Goal: Task Accomplishment & Management: Complete application form

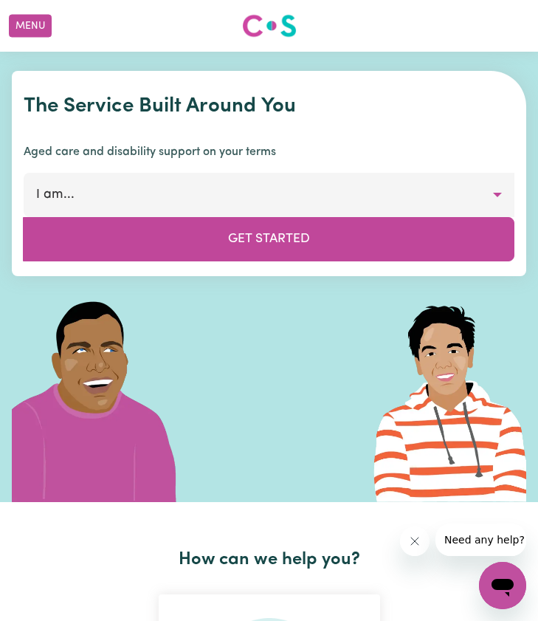
click at [153, 198] on button "I am..." at bounding box center [269, 195] width 491 height 44
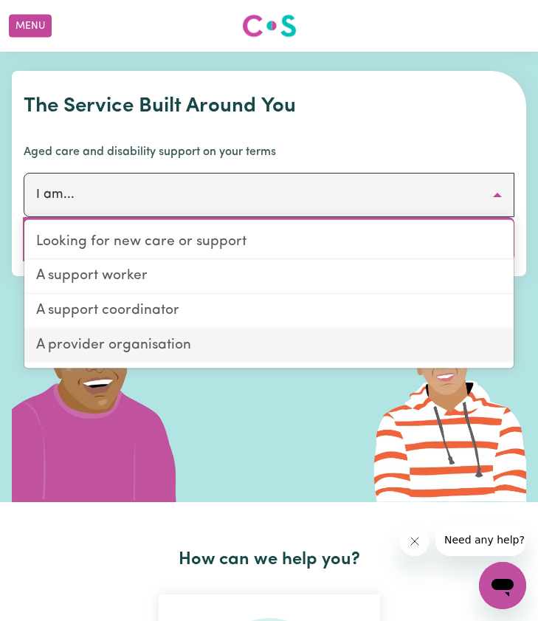
click at [193, 350] on link "A provider organisation" at bounding box center [268, 344] width 489 height 33
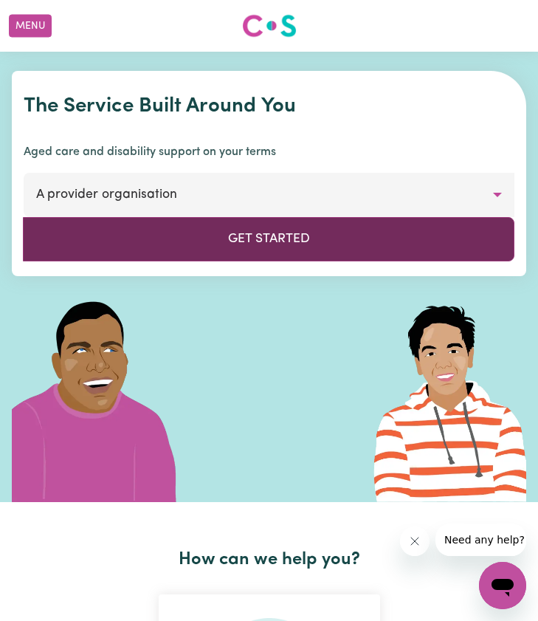
click at [218, 251] on button "Get Started" at bounding box center [268, 239] width 491 height 44
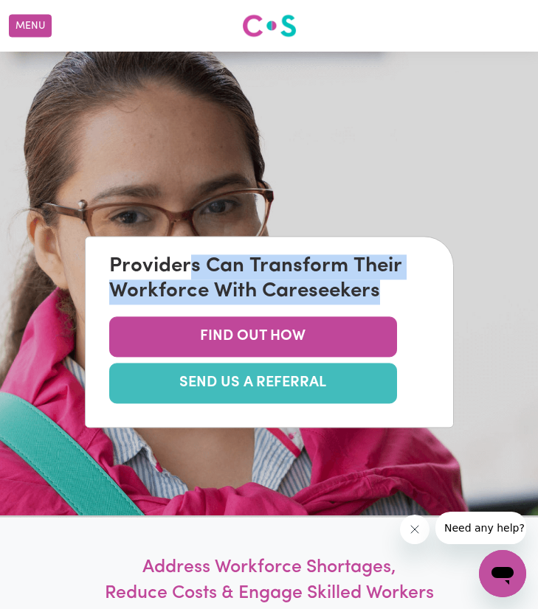
drag, startPoint x: 189, startPoint y: 266, endPoint x: 389, endPoint y: 286, distance: 200.9
click at [389, 286] on div "Providers Can Transform Their Workforce With Careseekers" at bounding box center [269, 279] width 320 height 49
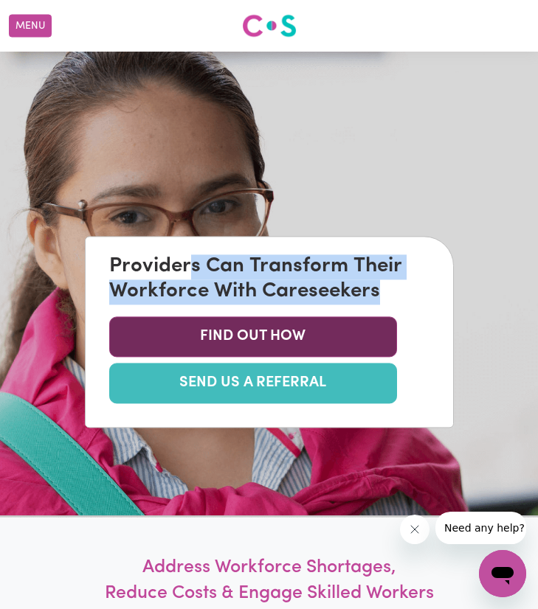
click at [241, 343] on button "FIND OUT HOW" at bounding box center [253, 337] width 288 height 41
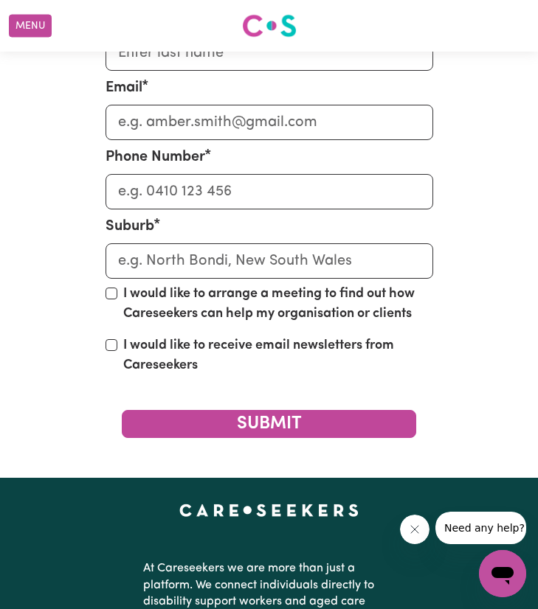
scroll to position [4987, 0]
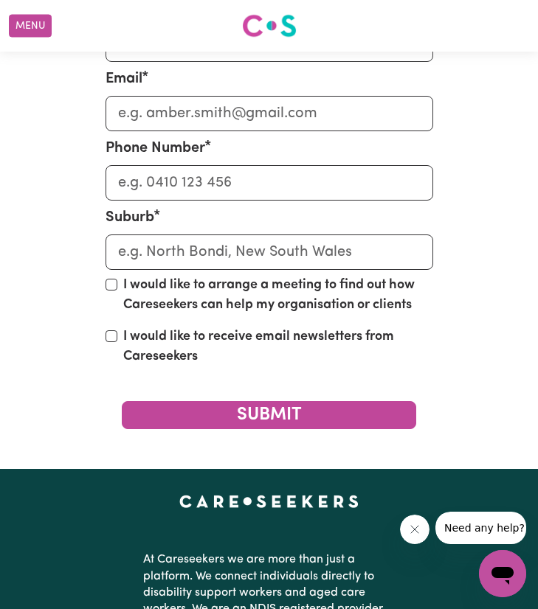
drag, startPoint x: 82, startPoint y: 277, endPoint x: 488, endPoint y: 320, distance: 408.8
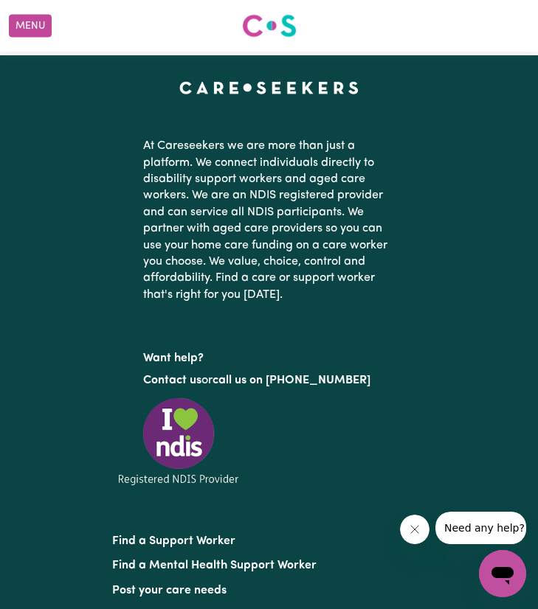
scroll to position [5402, 0]
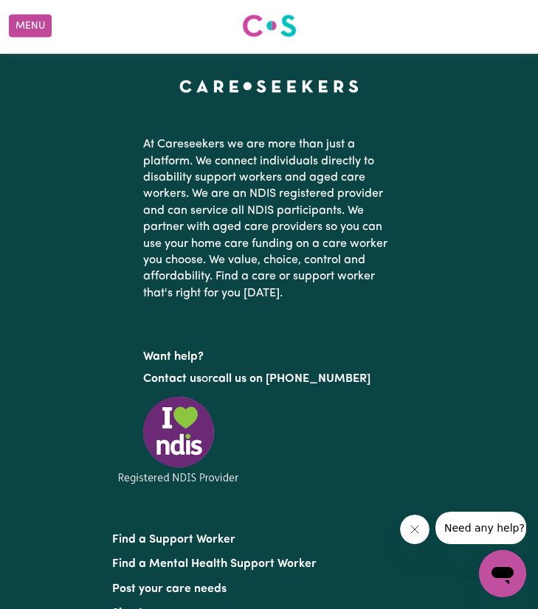
drag, startPoint x: 136, startPoint y: 328, endPoint x: 356, endPoint y: 350, distance: 220.9
checkbox input "true"
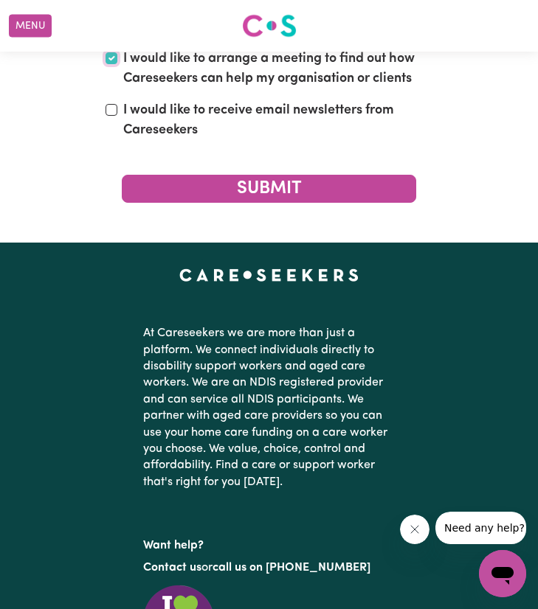
scroll to position [5189, 0]
